Goal: Task Accomplishment & Management: Manage account settings

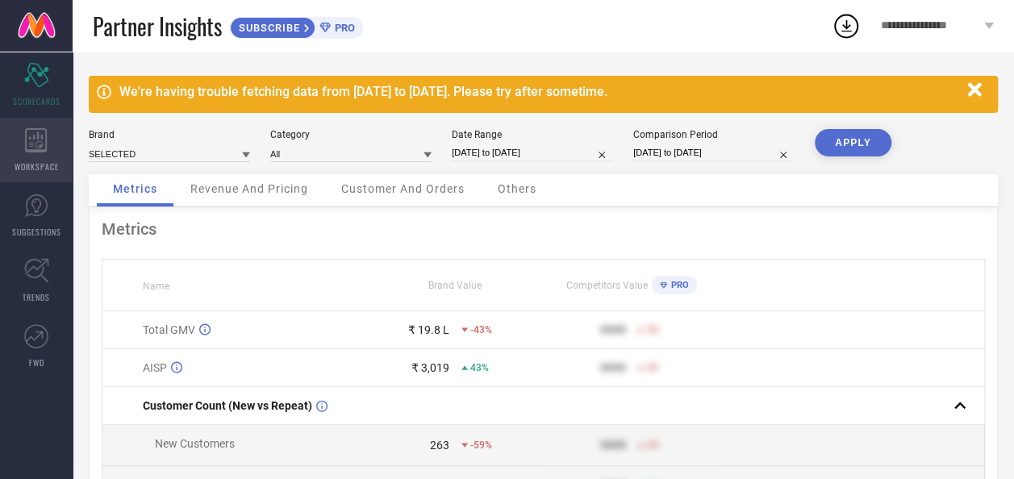
click at [55, 153] on div "WORKSPACE" at bounding box center [36, 150] width 73 height 65
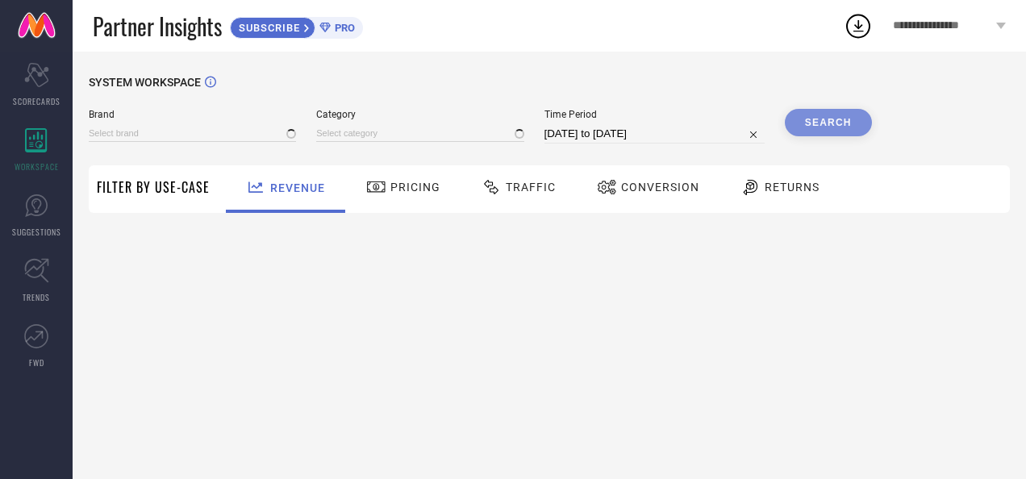
type input "SELECTED"
type input "All"
click at [539, 194] on span "Traffic" at bounding box center [531, 187] width 50 height 13
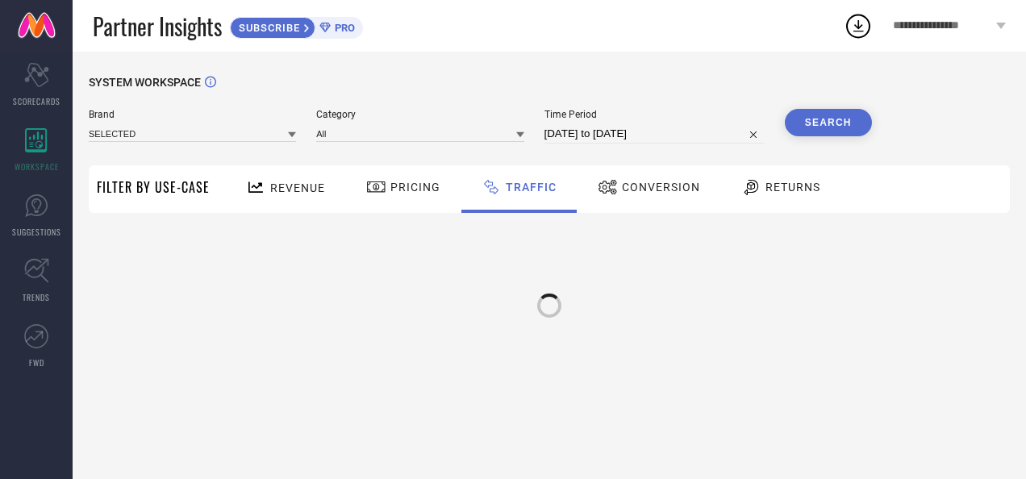
click at [622, 136] on input "13-08-2025 to 12-09-2025" at bounding box center [655, 133] width 220 height 19
select select "7"
select select "2025"
select select "8"
select select "2025"
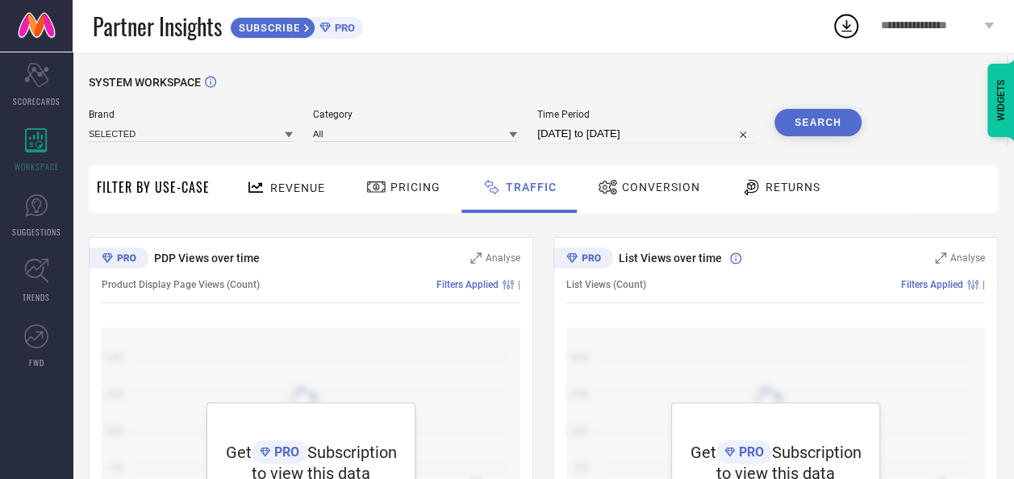
click at [671, 108] on div "SYSTEM WORKSPACE" at bounding box center [543, 92] width 909 height 33
click at [964, 20] on span "**********" at bounding box center [930, 26] width 99 height 14
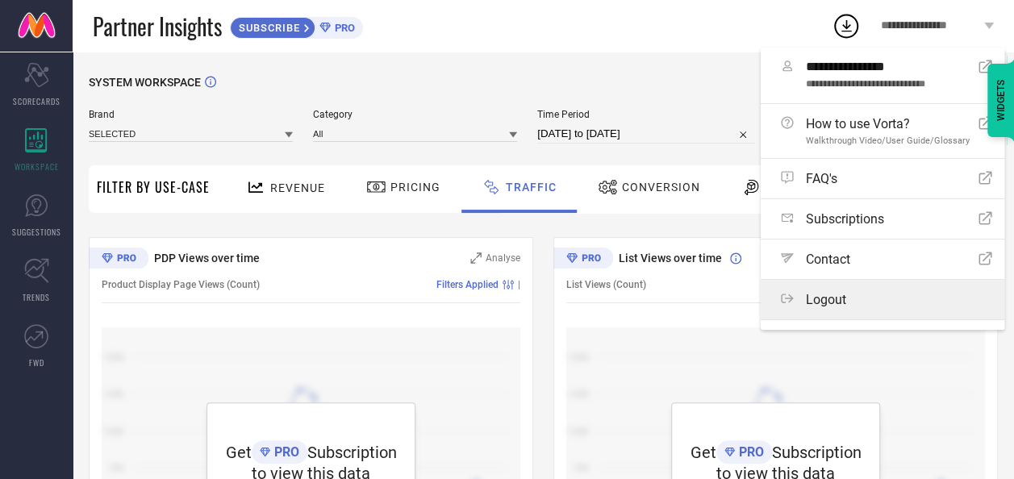
click at [833, 292] on span "Logout" at bounding box center [826, 299] width 40 height 15
click at [0, 0] on button "Logout" at bounding box center [0, 0] width 0 height 0
